Goal: Information Seeking & Learning: Check status

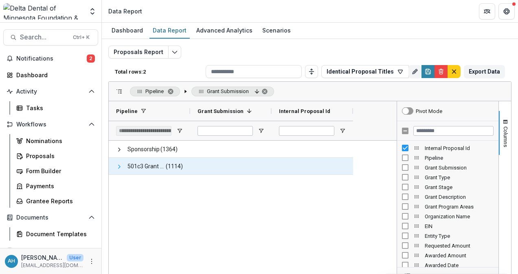
click at [120, 166] on span at bounding box center [119, 167] width 7 height 7
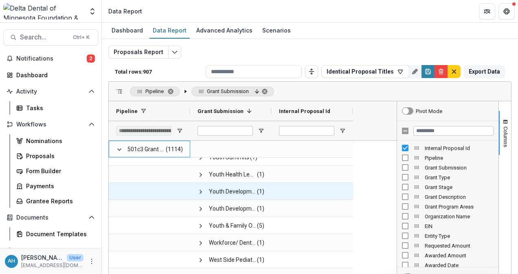
scroll to position [163, 0]
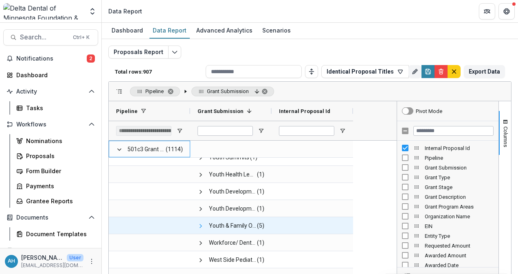
click at [199, 225] on span at bounding box center [200, 226] width 7 height 7
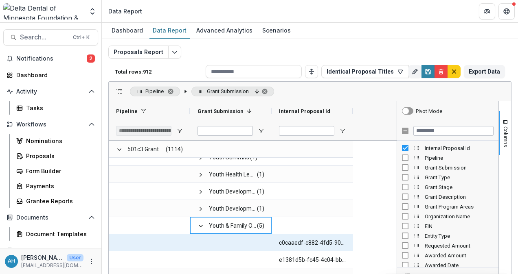
click at [310, 243] on Id-3479 "c0caaedf-c882-4fd5-90ff-06100741193d" at bounding box center [312, 243] width 67 height 17
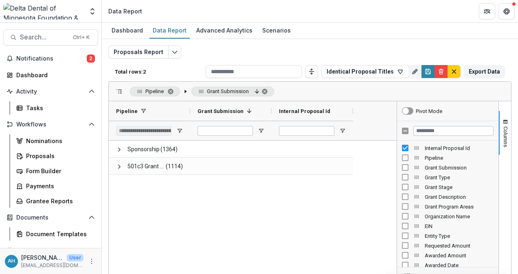
scroll to position [118, 0]
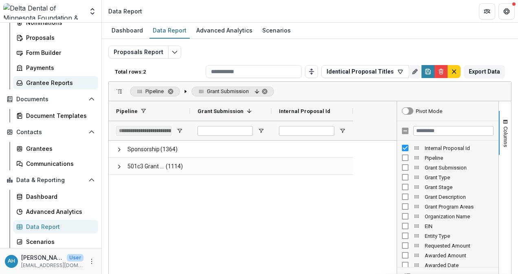
click at [50, 84] on div "Grantee Reports" at bounding box center [59, 83] width 66 height 9
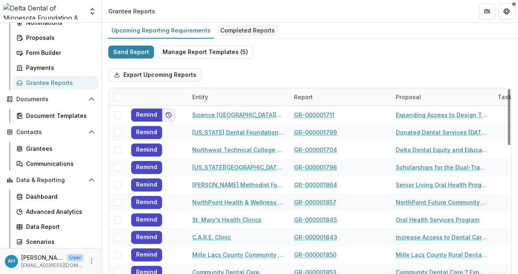
click at [245, 33] on div "Completed Reports" at bounding box center [247, 30] width 61 height 12
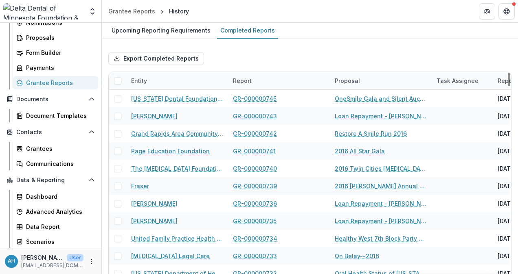
click at [349, 80] on div "Proposal" at bounding box center [347, 80] width 35 height 9
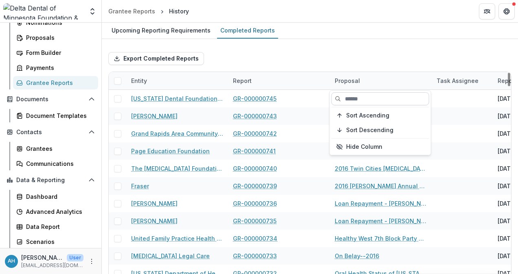
click at [361, 98] on input at bounding box center [380, 98] width 98 height 13
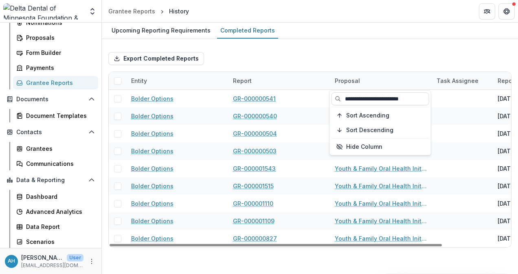
type input "**********"
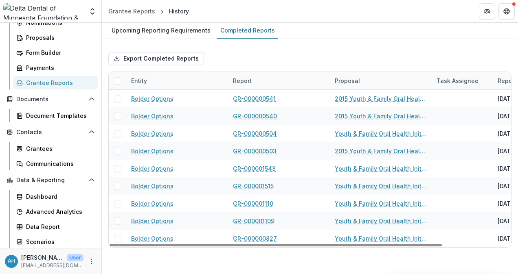
click at [347, 262] on div "Upcoming Reporting Requirements Completed Reports Export Completed Reports Enti…" at bounding box center [310, 148] width 416 height 251
click at [345, 80] on div "Proposal" at bounding box center [347, 80] width 35 height 9
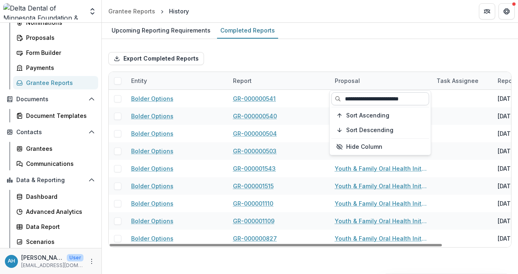
click at [420, 98] on input "**********" at bounding box center [380, 98] width 98 height 13
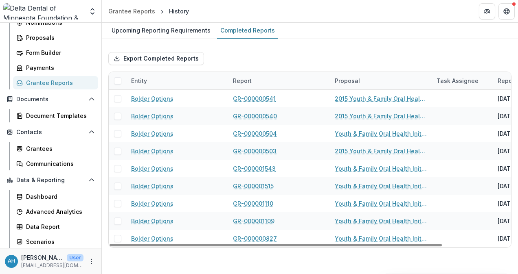
click at [374, 47] on div "Export Completed Reports" at bounding box center [309, 59] width 403 height 26
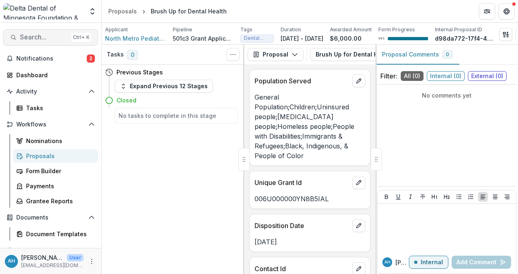
click at [51, 37] on span "Search..." at bounding box center [44, 37] width 48 height 8
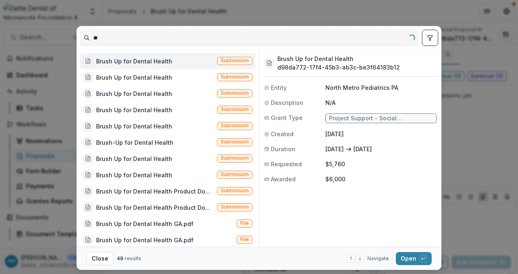
type input "*"
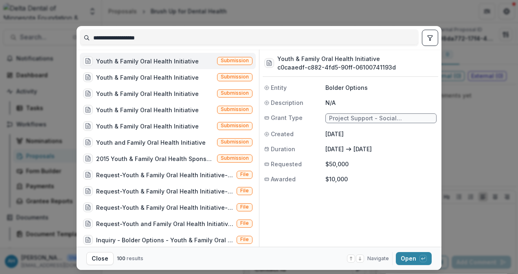
type input "**********"
